Goal: Transaction & Acquisition: Download file/media

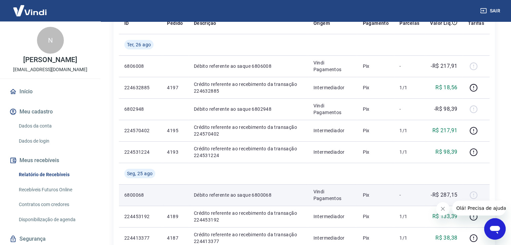
scroll to position [101, 0]
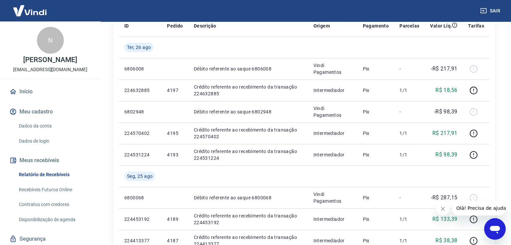
click at [66, 173] on link "Relatório de Recebíveis" at bounding box center [54, 175] width 76 height 14
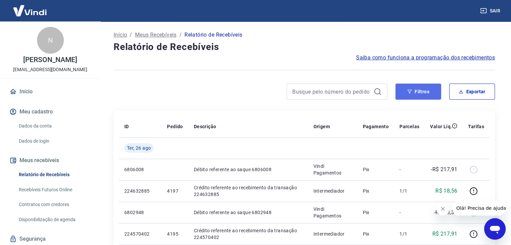
click at [420, 91] on button "Filtros" at bounding box center [419, 92] width 46 height 16
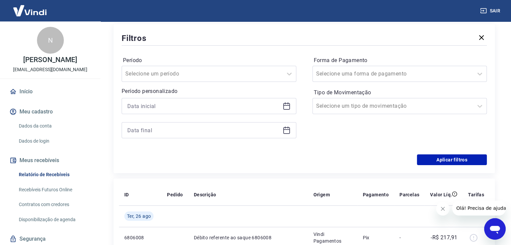
scroll to position [101, 0]
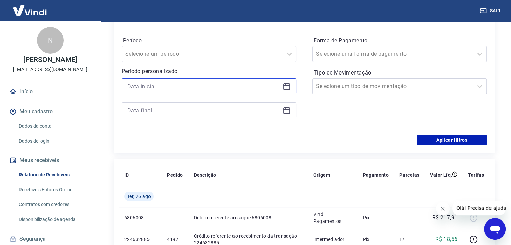
click at [256, 86] on input at bounding box center [203, 86] width 153 height 10
click at [284, 88] on icon at bounding box center [287, 86] width 8 height 8
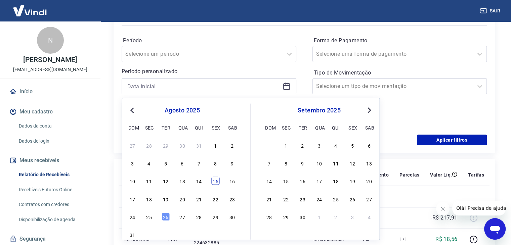
click at [216, 183] on div "15" at bounding box center [215, 181] width 8 height 8
type input "15/08/2025"
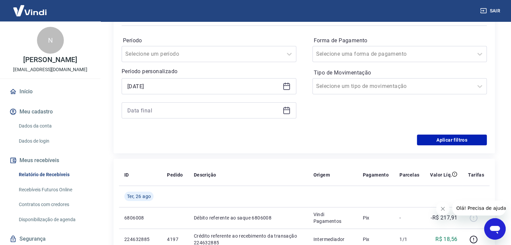
click at [286, 109] on icon at bounding box center [287, 111] width 8 height 8
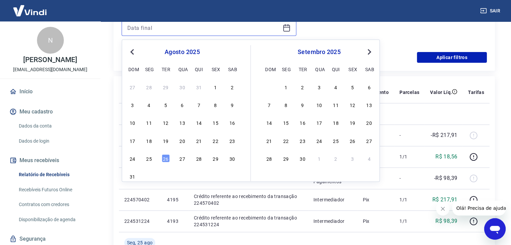
scroll to position [202, 0]
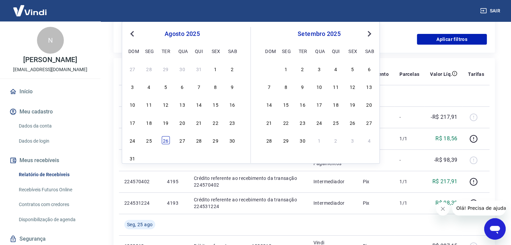
click at [166, 141] on div "26" at bounding box center [166, 140] width 8 height 8
type input "26/08/2025"
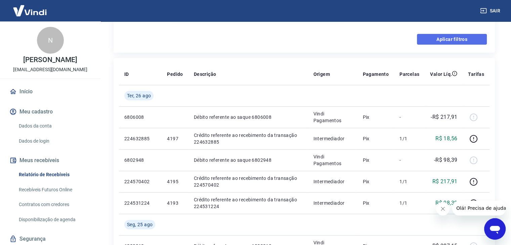
click at [452, 39] on button "Aplicar filtros" at bounding box center [452, 39] width 70 height 11
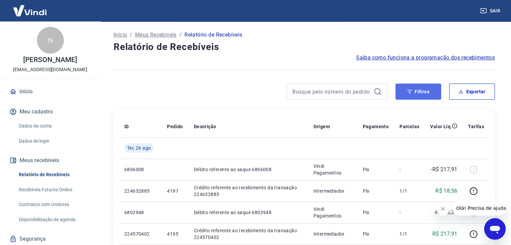
click at [428, 91] on button "Filtros" at bounding box center [419, 92] width 46 height 16
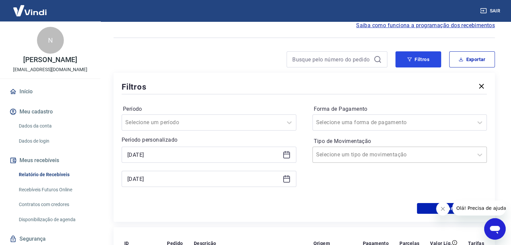
scroll to position [67, 0]
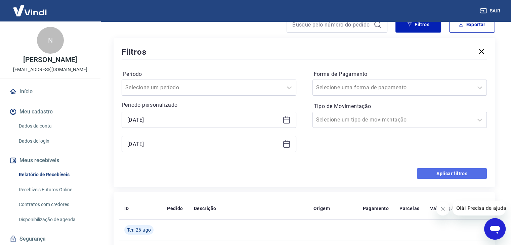
click at [446, 175] on button "Aplicar filtros" at bounding box center [452, 173] width 70 height 11
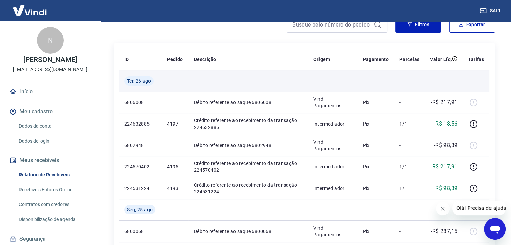
scroll to position [0, 0]
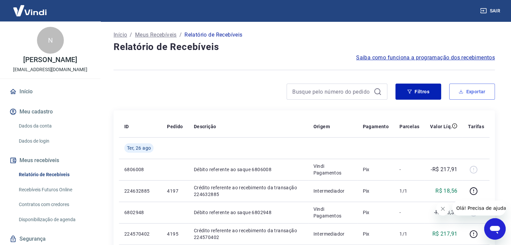
click at [469, 90] on button "Exportar" at bounding box center [472, 92] width 46 height 16
type input "15/08/2025"
type input "26/08/2025"
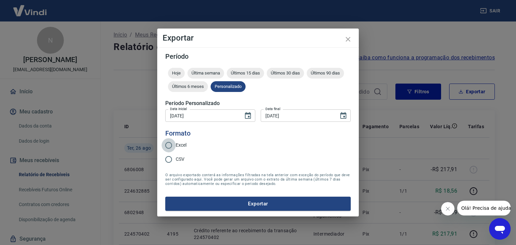
click at [172, 146] on input "Excel" at bounding box center [169, 145] width 14 height 14
radio input "true"
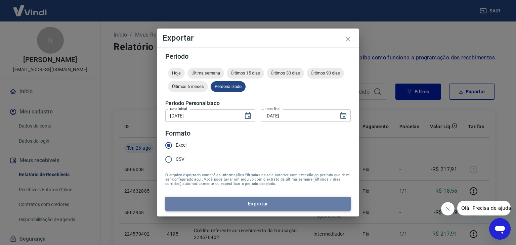
click at [199, 201] on button "Exportar" at bounding box center [258, 204] width 186 height 14
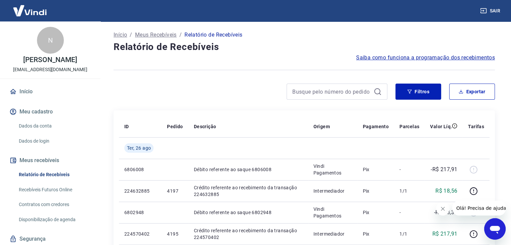
drag, startPoint x: 494, startPoint y: 9, endPoint x: 487, endPoint y: 10, distance: 7.1
click at [494, 9] on button "Sair" at bounding box center [491, 11] width 24 height 12
